Goal: Transaction & Acquisition: Purchase product/service

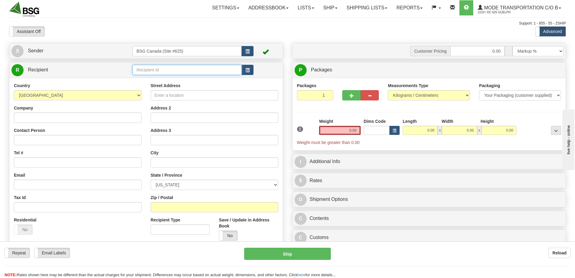
click at [142, 69] on input "text" at bounding box center [187, 70] width 109 height 10
click at [156, 80] on div "BRUNSWICK BIERWORKS" at bounding box center [186, 79] width 104 height 7
type input "BRUNSWICK BIERWORKS"
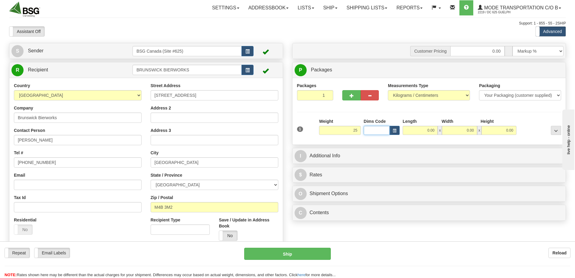
type input "25.00"
type input "30.00"
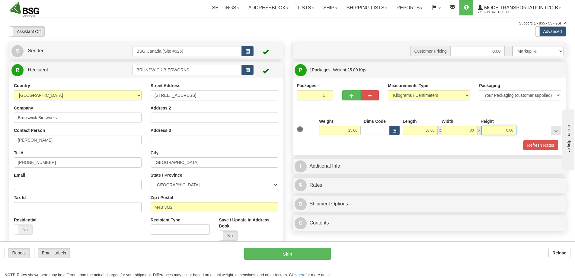
type input "30.00"
type input "45.00"
click at [535, 145] on button "Refresh Rates" at bounding box center [541, 145] width 35 height 10
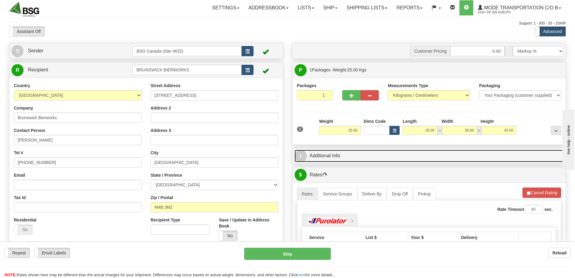
click at [457, 157] on link "I Additional Info" at bounding box center [429, 156] width 269 height 12
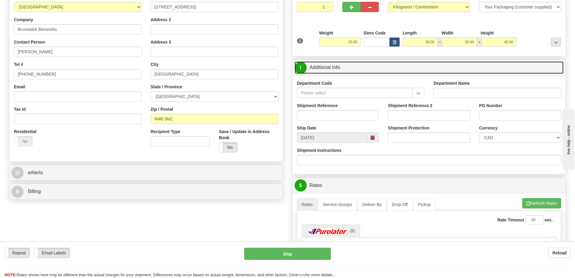
scroll to position [91, 0]
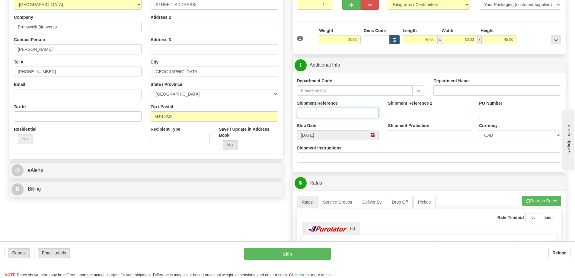
click at [331, 114] on input "Shipment Reference" at bounding box center [338, 113] width 82 height 10
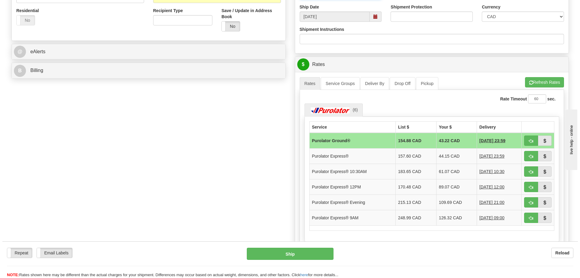
scroll to position [211, 0]
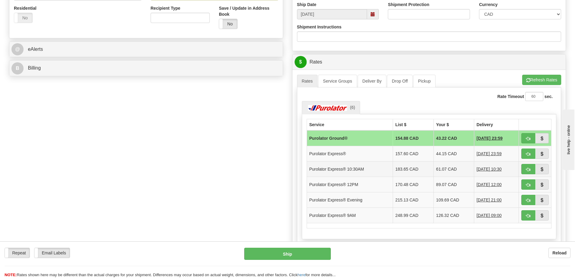
type input "SO170-148060"
click at [358, 166] on td "Purolator Express® 10:30AM" at bounding box center [350, 168] width 86 height 15
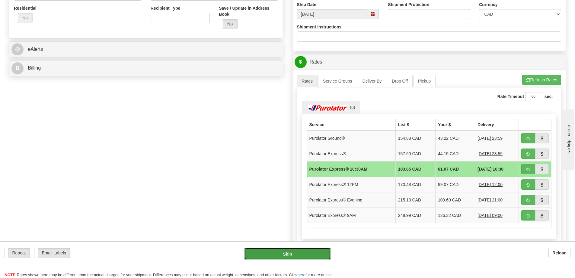
click at [310, 253] on button "Ship" at bounding box center [287, 253] width 87 height 12
type input "201"
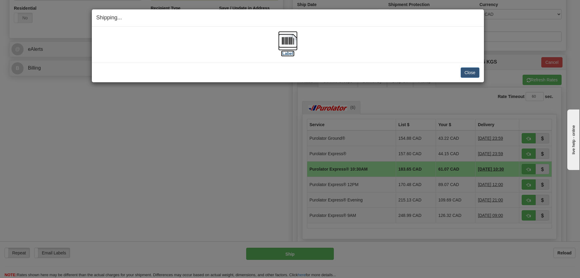
click at [285, 39] on img at bounding box center [287, 40] width 19 height 19
click at [466, 74] on button "Close" at bounding box center [470, 72] width 19 height 10
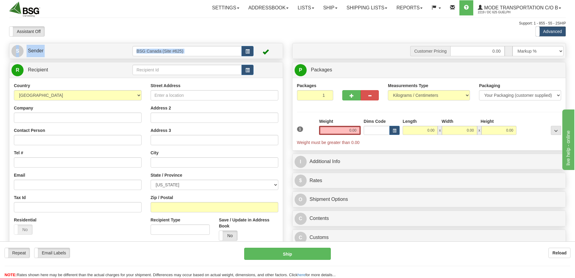
drag, startPoint x: 124, startPoint y: 62, endPoint x: 143, endPoint y: 79, distance: 24.8
click at [125, 64] on div "S Sender BSG Canada (Site #625)" at bounding box center [146, 167] width 283 height 248
click at [161, 66] on input "text" at bounding box center [187, 70] width 109 height 10
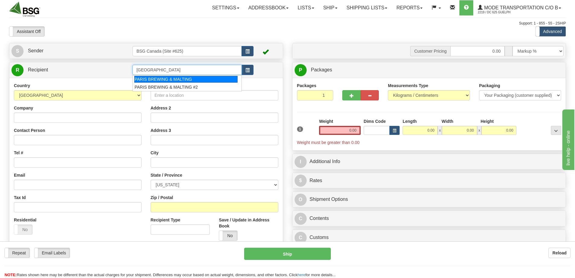
click at [147, 81] on div "PARIS BREWING & MALTING" at bounding box center [186, 79] width 104 height 7
type input "PARIS BREWING & MALTING"
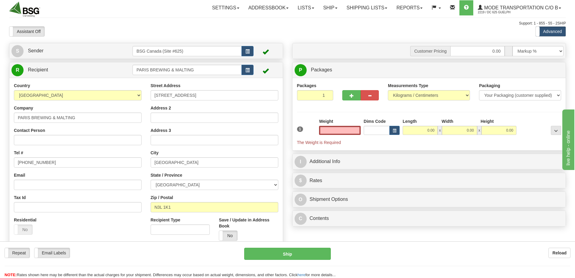
type input "0.00"
click at [338, 132] on input "0.00" at bounding box center [340, 130] width 42 height 9
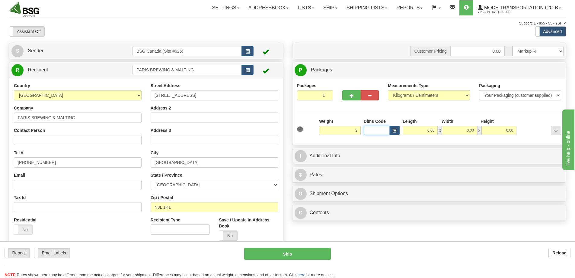
type input "2.00"
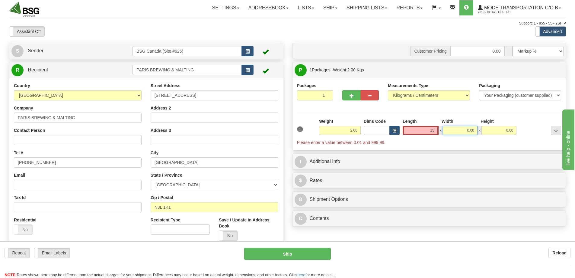
type input "15.00"
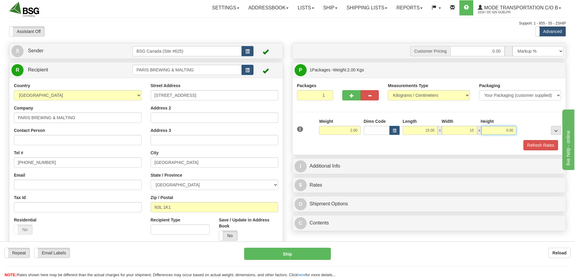
type input "15.00"
click at [543, 144] on button "Refresh Rates" at bounding box center [541, 145] width 35 height 10
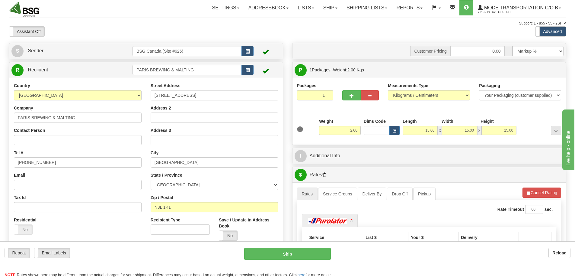
scroll to position [60, 0]
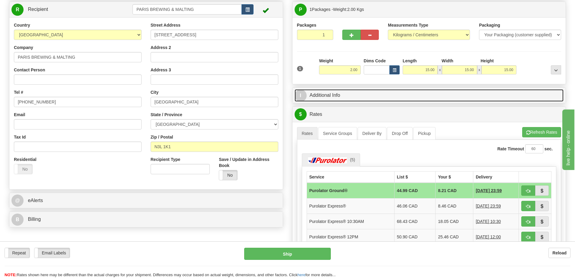
click at [347, 92] on link "I Additional Info" at bounding box center [429, 95] width 269 height 12
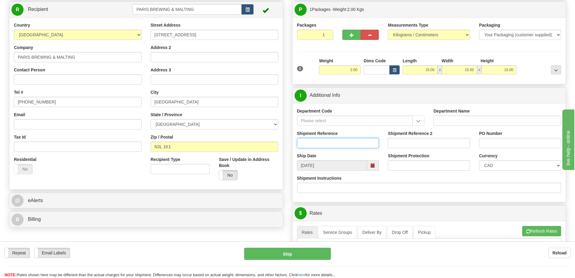
drag, startPoint x: 335, startPoint y: 139, endPoint x: 332, endPoint y: 141, distance: 4.2
click at [335, 139] on input "Shipment Reference" at bounding box center [338, 143] width 82 height 10
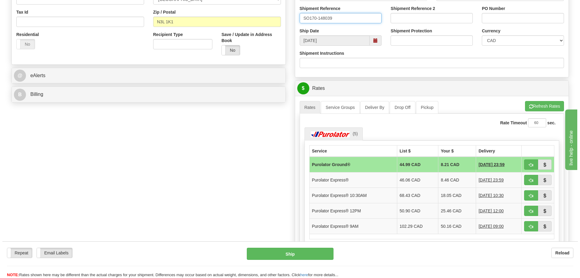
scroll to position [211, 0]
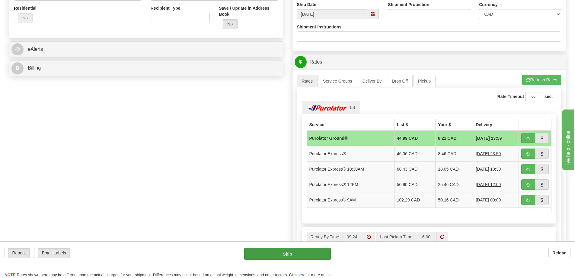
type input "SO170-148039"
click at [293, 256] on button "Ship" at bounding box center [287, 253] width 87 height 12
type input "260"
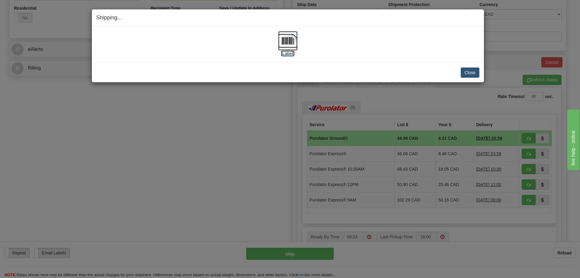
click at [293, 43] on img at bounding box center [287, 40] width 19 height 19
click at [465, 73] on button "Close" at bounding box center [470, 72] width 19 height 10
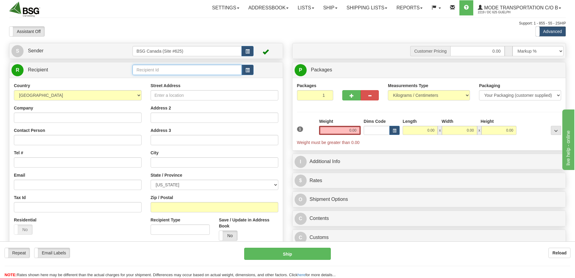
click at [176, 73] on input "text" at bounding box center [187, 70] width 109 height 10
click at [147, 80] on div "[PERSON_NAME]'S SPENCERVILLE" at bounding box center [186, 79] width 104 height 7
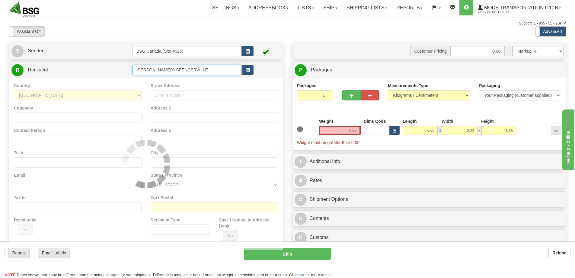
type input "[PERSON_NAME]'S SPENCERVILLE"
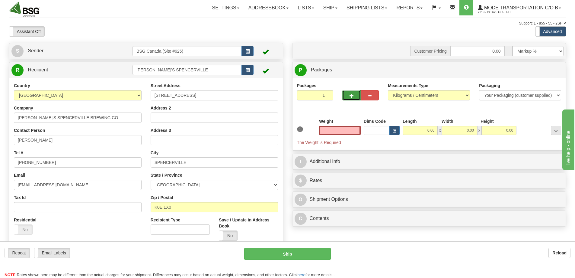
type input "0.00"
click at [352, 96] on span "button" at bounding box center [352, 96] width 4 height 4
type input "2"
click at [546, 68] on span "Package Level" at bounding box center [549, 70] width 24 height 4
radio input "true"
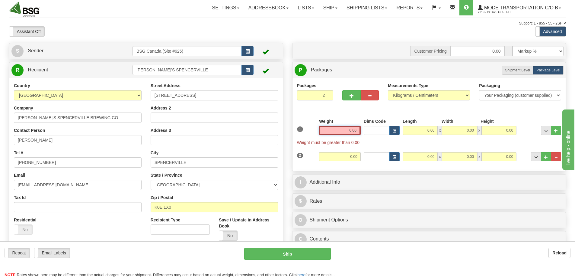
click at [334, 131] on input "0.00" at bounding box center [340, 130] width 42 height 9
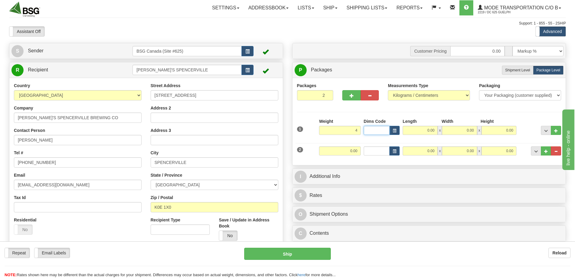
type input "4.00"
type input "30.00"
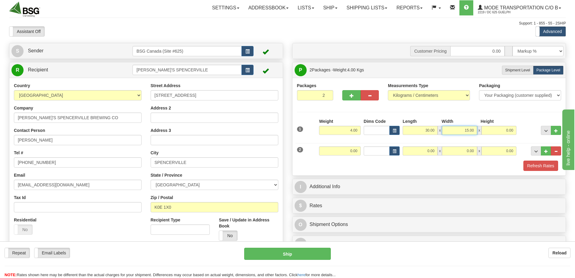
click at [461, 127] on input "15.00" at bounding box center [459, 130] width 35 height 9
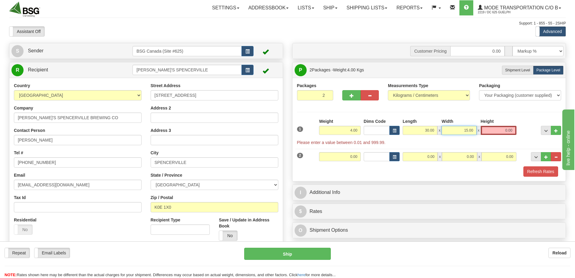
click at [461, 127] on input "15.00" at bounding box center [459, 130] width 35 height 9
type input "20.00"
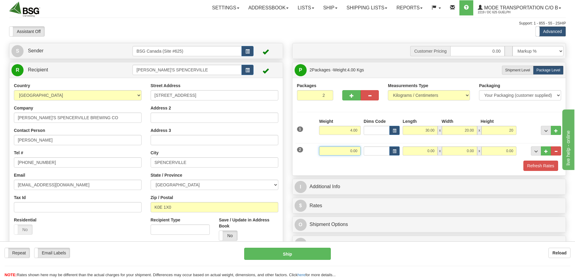
type input "20.00"
click at [334, 148] on input "0.00" at bounding box center [340, 150] width 42 height 9
type input "5.00"
type input "4.00"
type input "15.00"
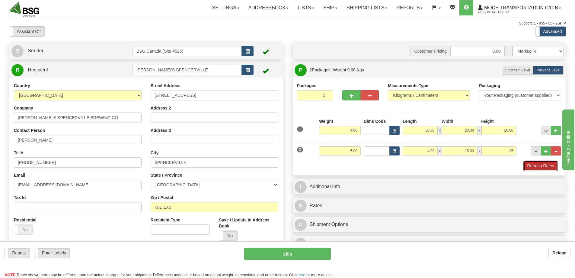
type input "25.00"
click at [539, 163] on button "Refresh Rates" at bounding box center [541, 165] width 35 height 10
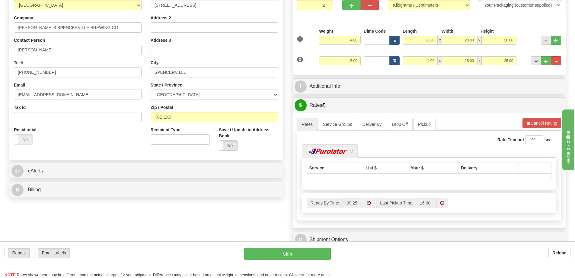
scroll to position [91, 0]
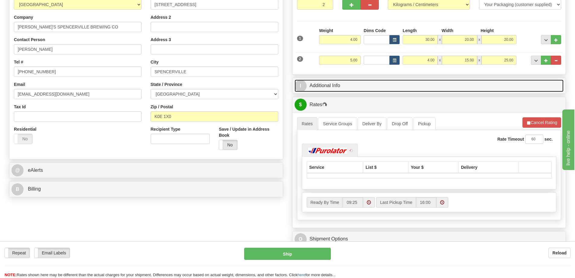
click at [351, 82] on link "I Additional Info" at bounding box center [429, 85] width 269 height 12
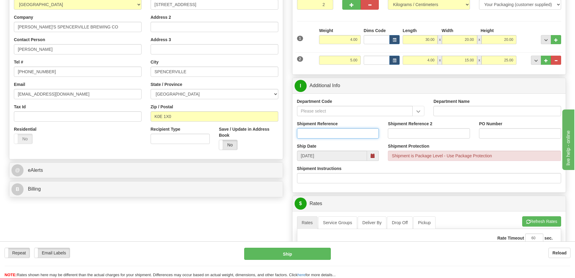
drag, startPoint x: 328, startPoint y: 133, endPoint x: 143, endPoint y: 170, distance: 188.2
click at [328, 133] on input "Shipment Reference" at bounding box center [338, 133] width 82 height 10
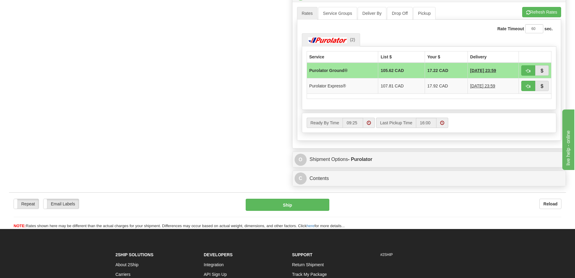
scroll to position [302, 0]
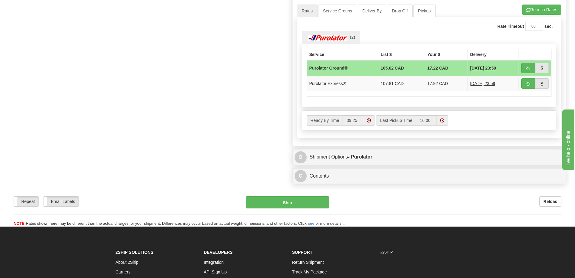
type input "SO170-148057"
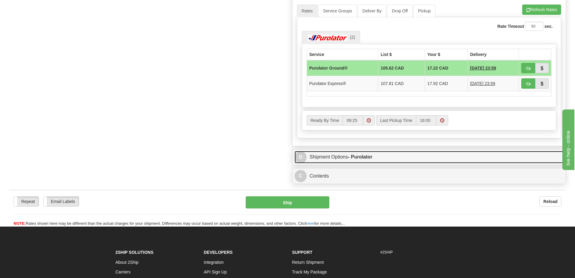
click at [380, 155] on link "O Shipment Options - Purolator" at bounding box center [429, 157] width 269 height 12
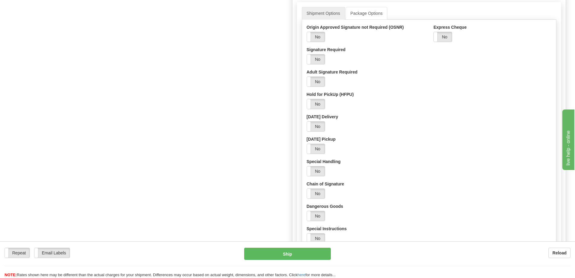
scroll to position [483, 0]
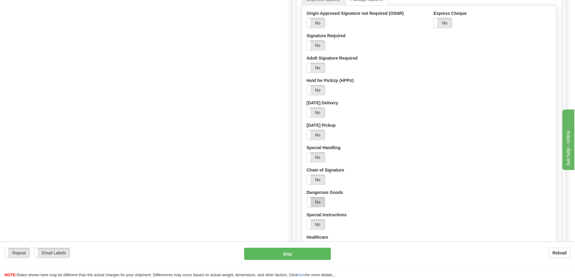
click at [316, 197] on label "No" at bounding box center [316, 202] width 18 height 10
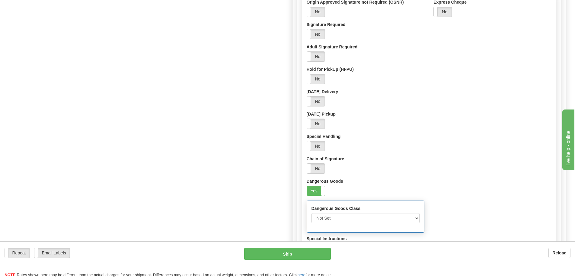
scroll to position [514, 0]
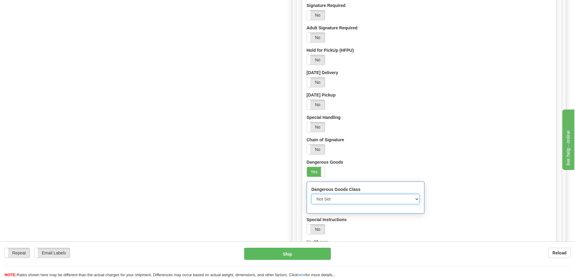
click at [357, 199] on select "Not Set Fully Regulated UN3373 Biological Substances, Category B UN1845 Dry Ice…" at bounding box center [366, 199] width 108 height 10
select select "1"
click at [312, 194] on select "Not Set Fully Regulated UN3373 Biological Substances, Category B UN1845 Dry Ice…" at bounding box center [366, 199] width 108 height 10
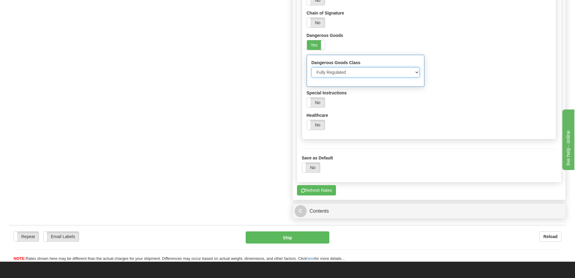
scroll to position [695, 0]
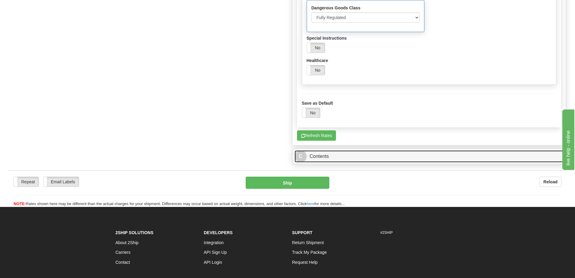
click at [366, 157] on link "C Contents" at bounding box center [429, 156] width 269 height 12
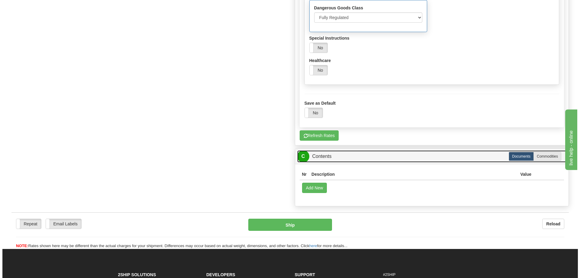
scroll to position [755, 0]
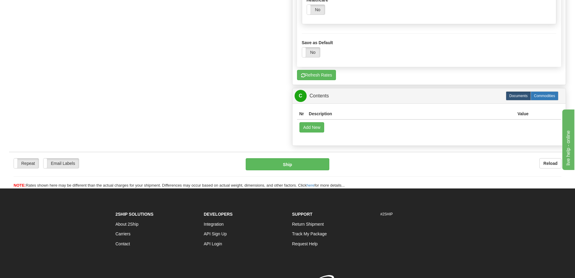
click at [545, 95] on label "Commodities" at bounding box center [545, 95] width 28 height 9
radio input "true"
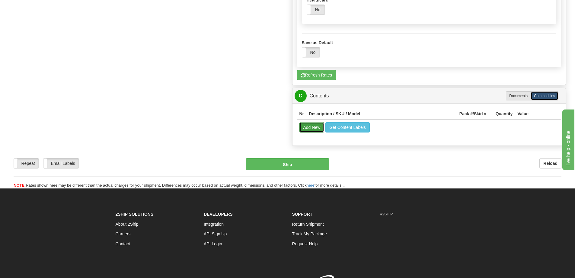
click at [313, 129] on button "Add New" at bounding box center [312, 127] width 25 height 10
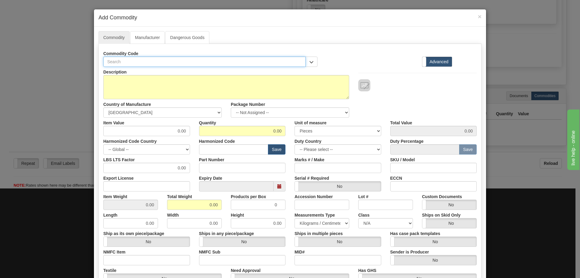
click at [135, 64] on input "text" at bounding box center [204, 61] width 202 height 10
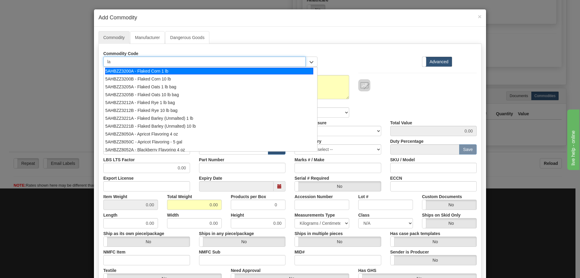
type input "lac"
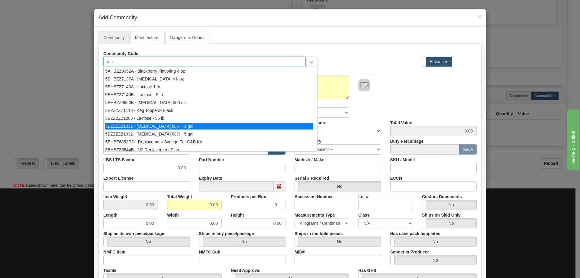
click at [163, 127] on div "5BZZZZZ1331 - [MEDICAL_DATA] 88% - 1 gal" at bounding box center [209, 126] width 208 height 7
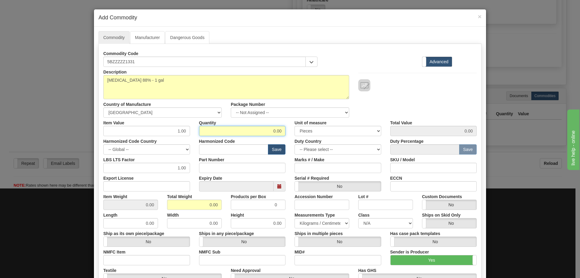
click at [250, 130] on input "0.00" at bounding box center [242, 131] width 87 height 10
type input "1"
type input "1.00"
click at [198, 201] on input "0.00" at bounding box center [194, 204] width 55 height 10
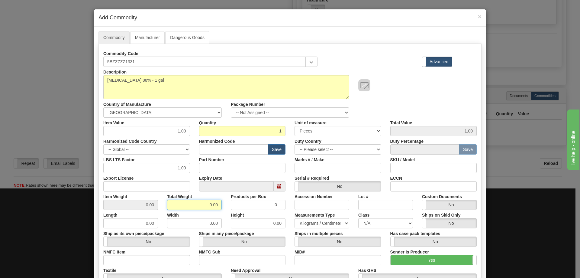
click at [198, 201] on input "0.00" at bounding box center [194, 204] width 55 height 10
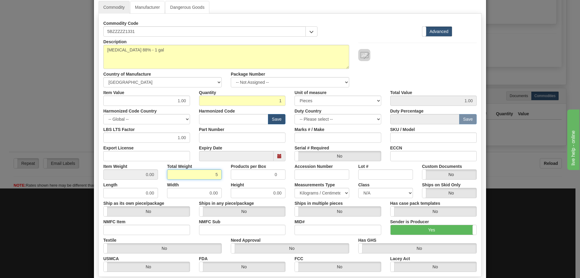
scroll to position [0, 0]
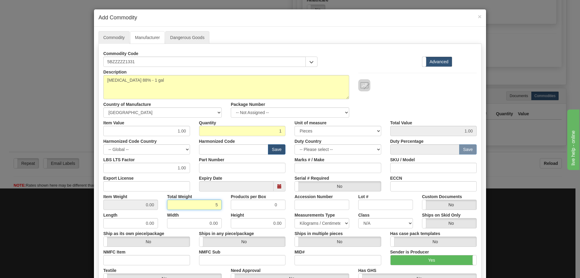
type input "5"
type input "5.0000"
click at [176, 36] on link "Dangerous Goods" at bounding box center [187, 37] width 44 height 13
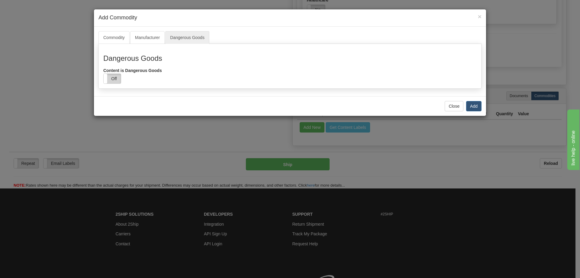
click at [110, 77] on label "Off" at bounding box center [112, 79] width 17 height 10
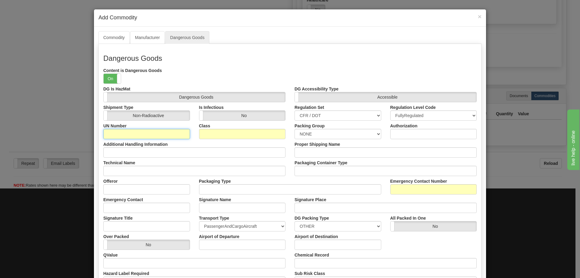
click at [137, 133] on input "UN Number" at bounding box center [146, 134] width 87 height 10
type input "UN3265"
click at [226, 137] on input "Class" at bounding box center [242, 134] width 87 height 10
type input "8"
click at [328, 134] on select "NONE I II III" at bounding box center [338, 134] width 87 height 10
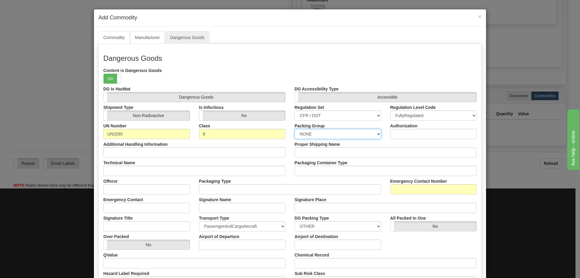
select select "2"
click at [295, 129] on select "NONE I II III" at bounding box center [338, 134] width 87 height 10
click at [167, 165] on div "Technical Name" at bounding box center [194, 166] width 191 height 18
click at [166, 165] on div "Technical Name" at bounding box center [194, 166] width 191 height 18
click at [161, 172] on input "Technical Name" at bounding box center [194, 171] width 182 height 10
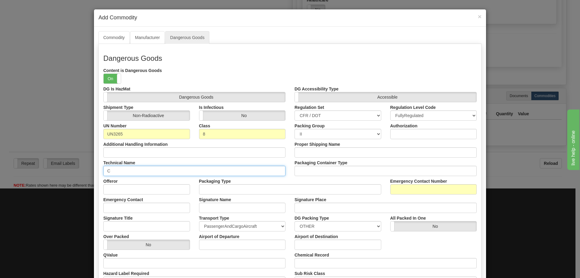
type input "Co"
click at [130, 166] on input "Co" at bounding box center [194, 171] width 182 height 10
click at [398, 188] on input "Emergency Contact Number" at bounding box center [433, 189] width 87 height 10
type input "[PHONE_NUMBER]"
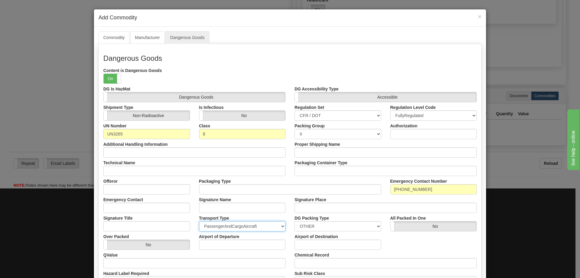
click at [235, 222] on select "PassengerAndCargoAircraft CargoAircraftOnly Ground Highway" at bounding box center [242, 226] width 87 height 10
click at [199, 221] on select "PassengerAndCargoAircraft CargoAircraftOnly Ground Highway" at bounding box center [242, 226] width 87 height 10
drag, startPoint x: 211, startPoint y: 255, endPoint x: 225, endPoint y: 221, distance: 36.7
click at [225, 65] on div "DG Is HazMat Hazardous Material Dangerous Goods DG Accessibility Type Innaccess…" at bounding box center [290, 65] width 382 height 0
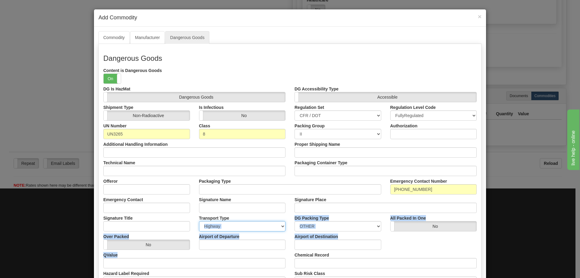
click at [225, 221] on select "PassengerAndCargoAircraft CargoAircraftOnly Ground Highway" at bounding box center [242, 226] width 87 height 10
select select "2"
click at [199, 221] on select "PassengerAndCargoAircraft CargoAircraftOnly Ground Highway" at bounding box center [242, 226] width 87 height 10
click at [111, 40] on link "Commodity" at bounding box center [113, 37] width 31 height 13
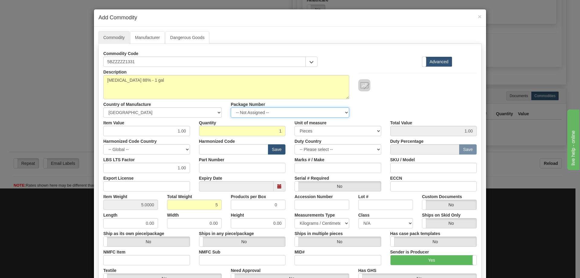
click at [261, 111] on select "-- Not Assigned -- Item 1 Item 2" at bounding box center [290, 112] width 118 height 10
select select "1"
click at [231, 107] on select "-- Not Assigned -- Item 1 Item 2" at bounding box center [290, 112] width 118 height 10
click at [409, 94] on div "Description [MEDICAL_DATA] 88% - 1 gal Country of Manufacture -- Unknown -- [GE…" at bounding box center [290, 92] width 382 height 51
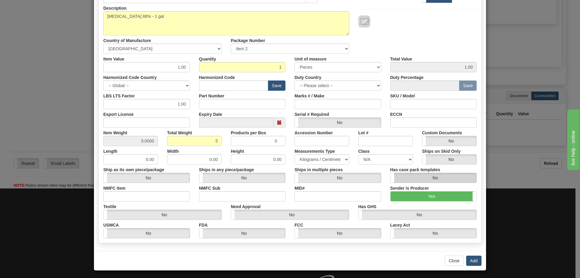
scroll to position [66, 0]
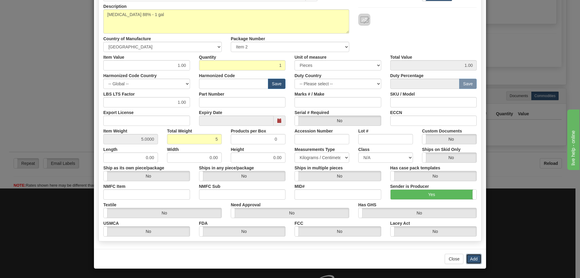
click at [470, 255] on button "Add" at bounding box center [473, 258] width 15 height 10
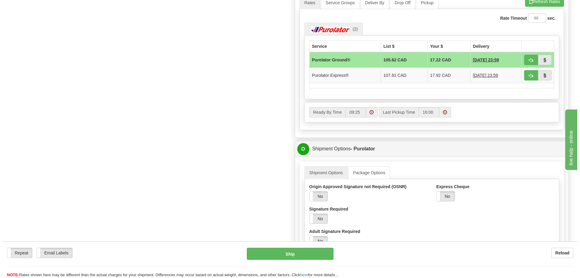
scroll to position [302, 0]
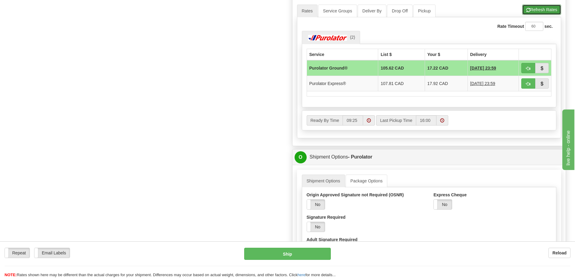
click at [544, 7] on button "Refresh Rates" at bounding box center [542, 10] width 39 height 10
click at [296, 253] on button "Ship" at bounding box center [287, 253] width 87 height 12
type input "260"
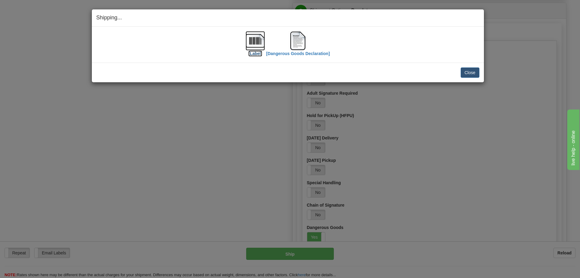
click at [258, 40] on img at bounding box center [255, 40] width 19 height 19
click at [305, 38] on img at bounding box center [297, 40] width 19 height 19
click at [476, 71] on button "Close" at bounding box center [470, 72] width 19 height 10
